Goal: Information Seeking & Learning: Find specific fact

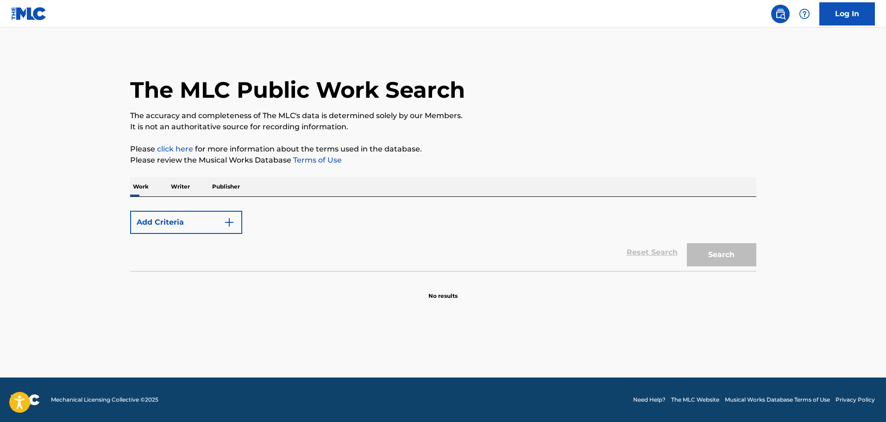
click at [211, 228] on button "Add Criteria" at bounding box center [186, 222] width 112 height 23
click at [139, 189] on p "Work" at bounding box center [140, 186] width 21 height 19
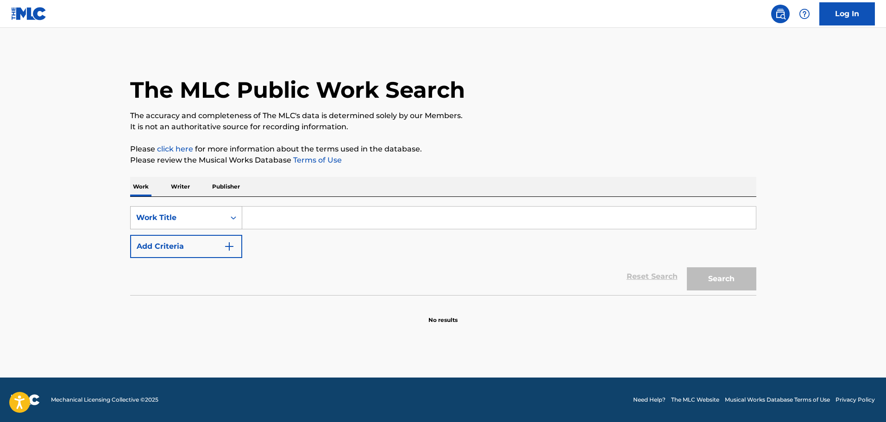
click at [196, 217] on div "Work Title" at bounding box center [177, 217] width 83 height 11
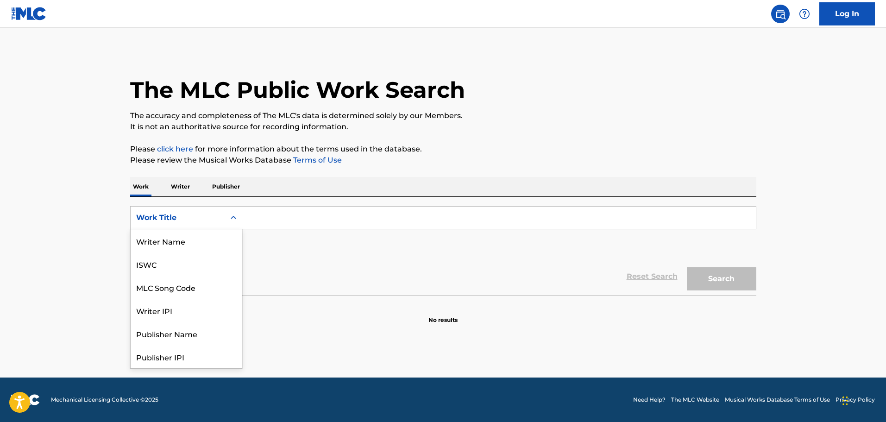
scroll to position [46, 0]
click at [195, 242] on div "MLC Song Code" at bounding box center [186, 240] width 111 height 23
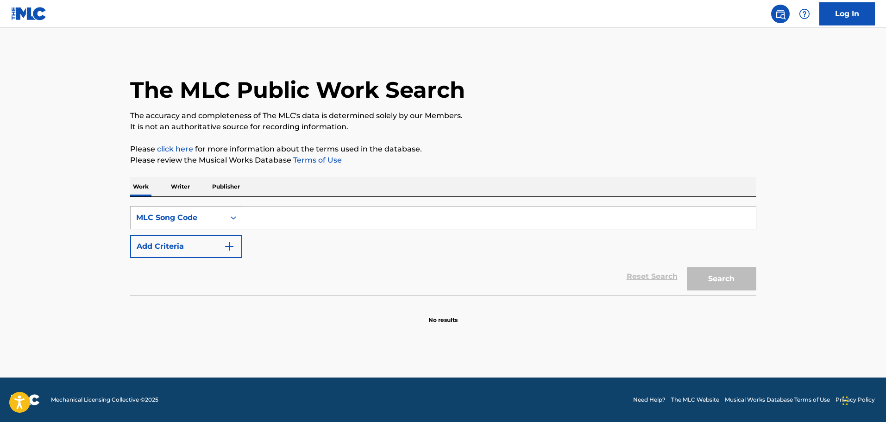
click at [202, 223] on div "MLC Song Code" at bounding box center [178, 218] width 95 height 18
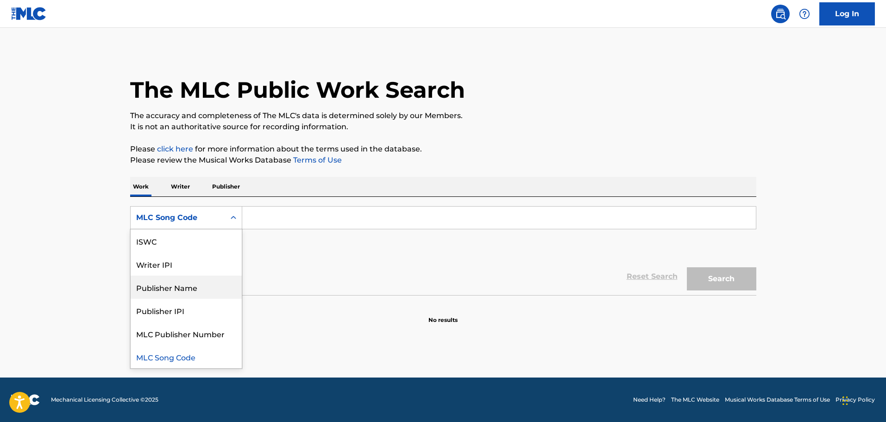
scroll to position [0, 0]
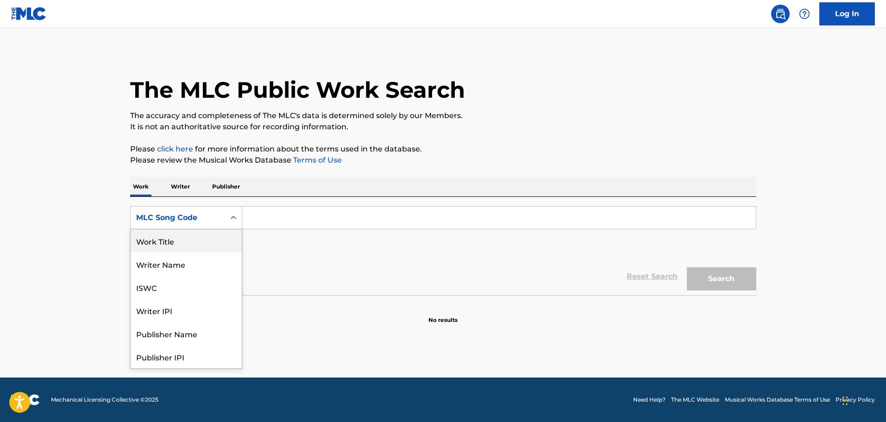
click at [163, 243] on div "Work Title" at bounding box center [186, 240] width 111 height 23
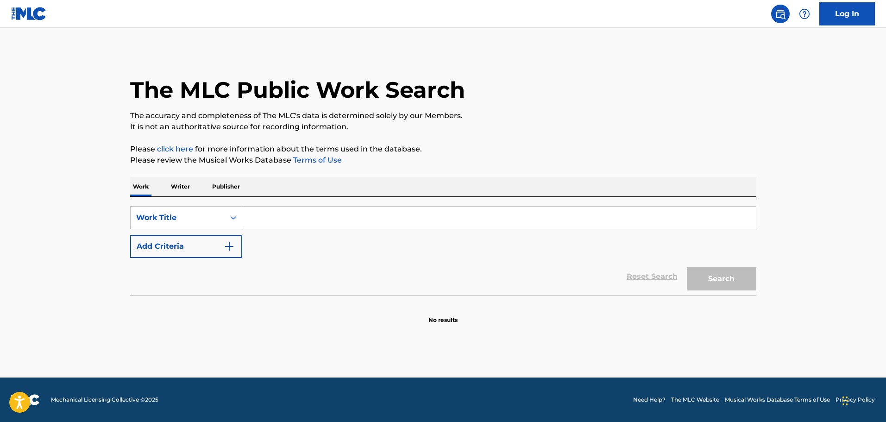
click at [253, 214] on input "Search Form" at bounding box center [499, 218] width 514 height 22
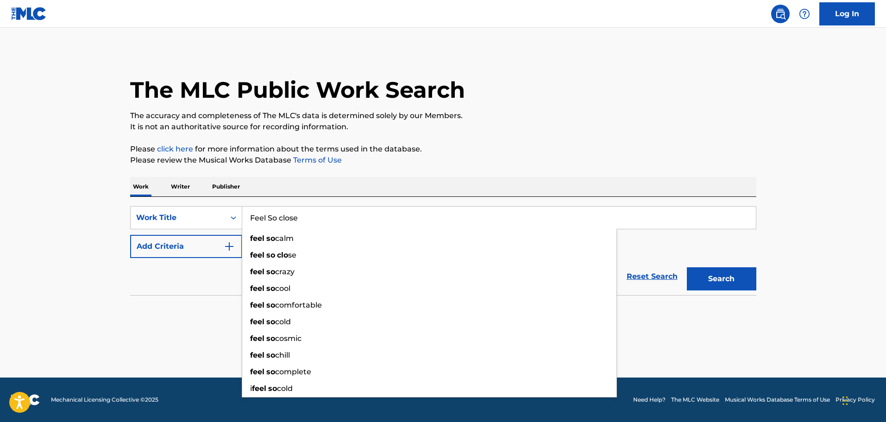
type input "Feel So close"
click at [687, 267] on button "Search" at bounding box center [722, 278] width 70 height 23
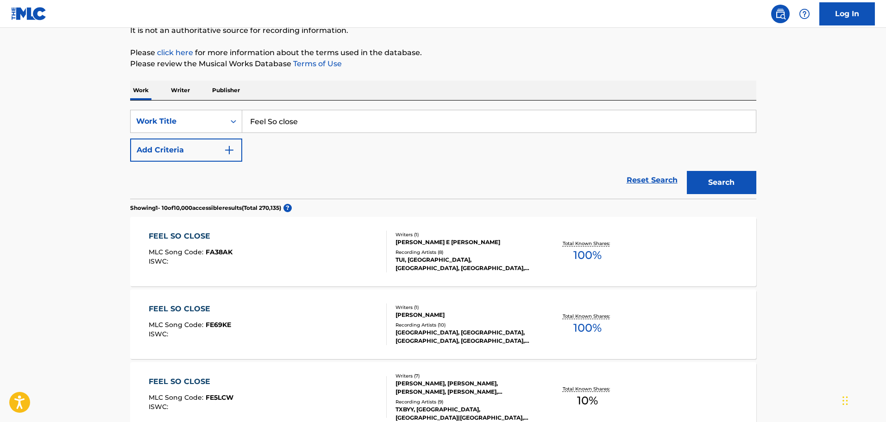
scroll to position [139, 0]
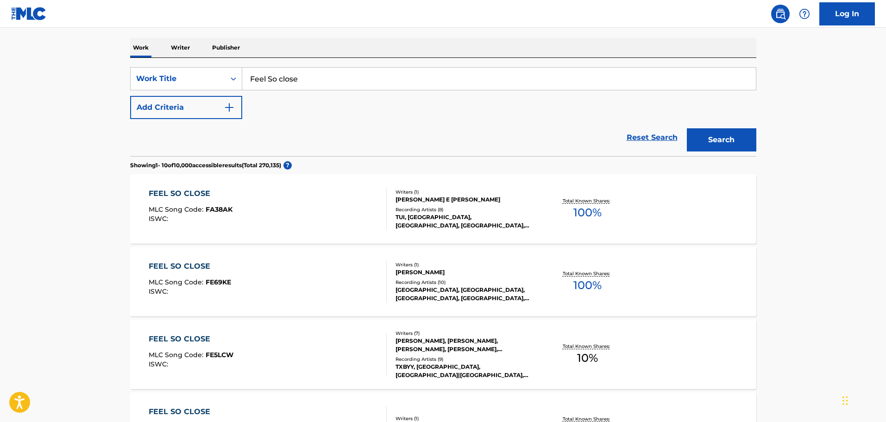
click at [221, 103] on button "Add Criteria" at bounding box center [186, 107] width 112 height 23
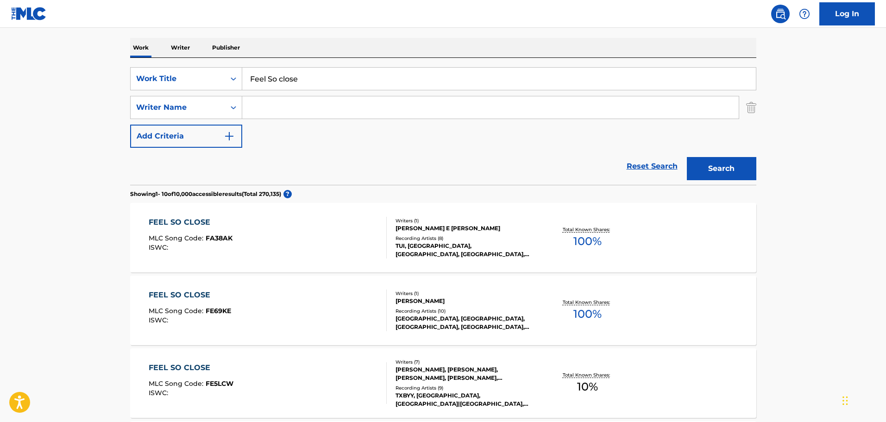
click at [259, 108] on input "Search Form" at bounding box center [490, 107] width 497 height 22
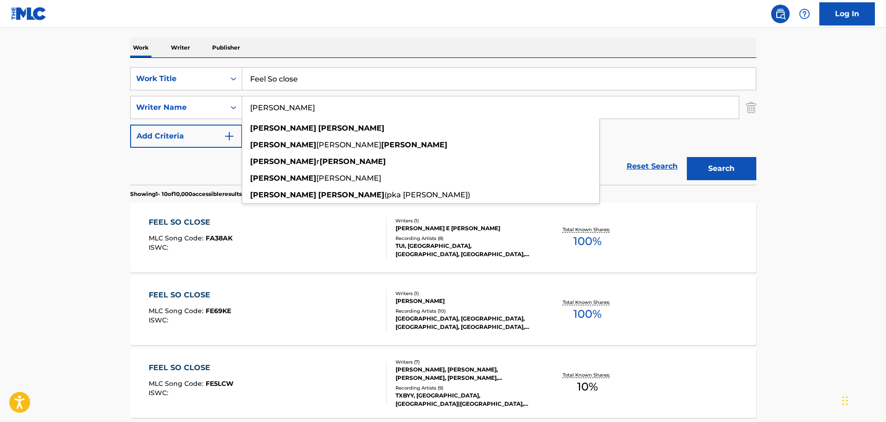
type input "adam wiles"
click at [687, 157] on button "Search" at bounding box center [722, 168] width 70 height 23
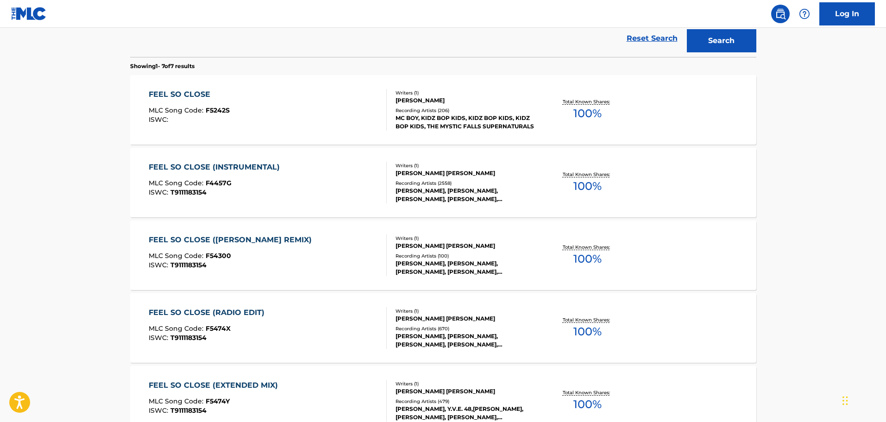
scroll to position [288, 0]
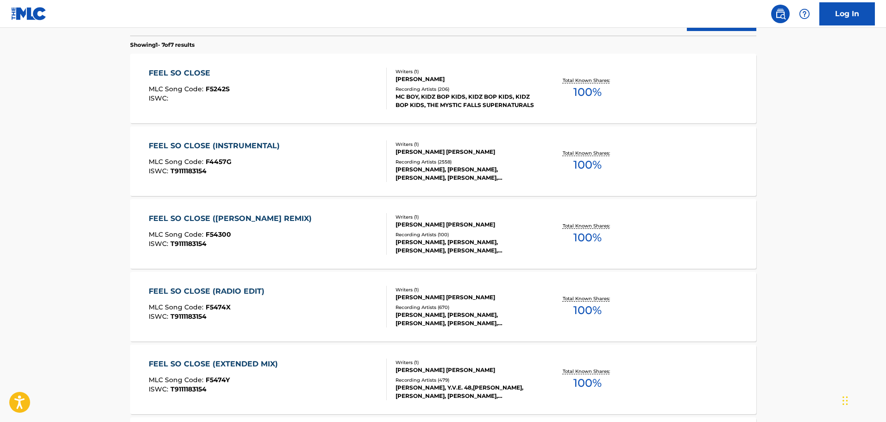
drag, startPoint x: 53, startPoint y: 158, endPoint x: 37, endPoint y: 161, distance: 16.5
click at [53, 158] on main "The MLC Public Work Search The accuracy and completeness of The MLC's data is d…" at bounding box center [443, 174] width 886 height 868
